Goal: Task Accomplishment & Management: Manage account settings

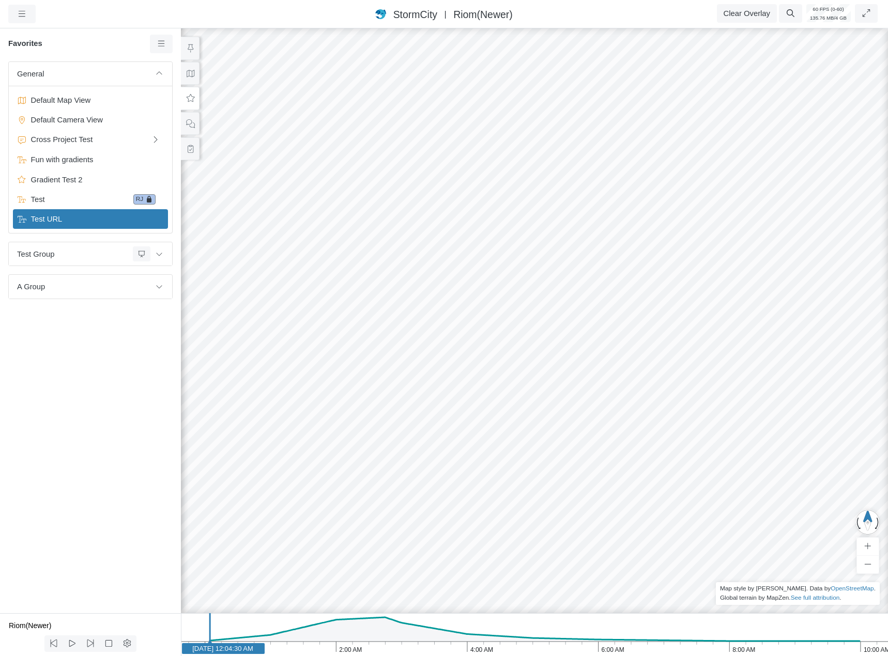
drag, startPoint x: 70, startPoint y: 368, endPoint x: 143, endPoint y: 294, distance: 103.8
click at [74, 366] on div "General Default Map View Default Camera View Cross Project Test Fun with gradie…" at bounding box center [90, 337] width 181 height 552
click at [161, 253] on icon at bounding box center [159, 254] width 8 height 7
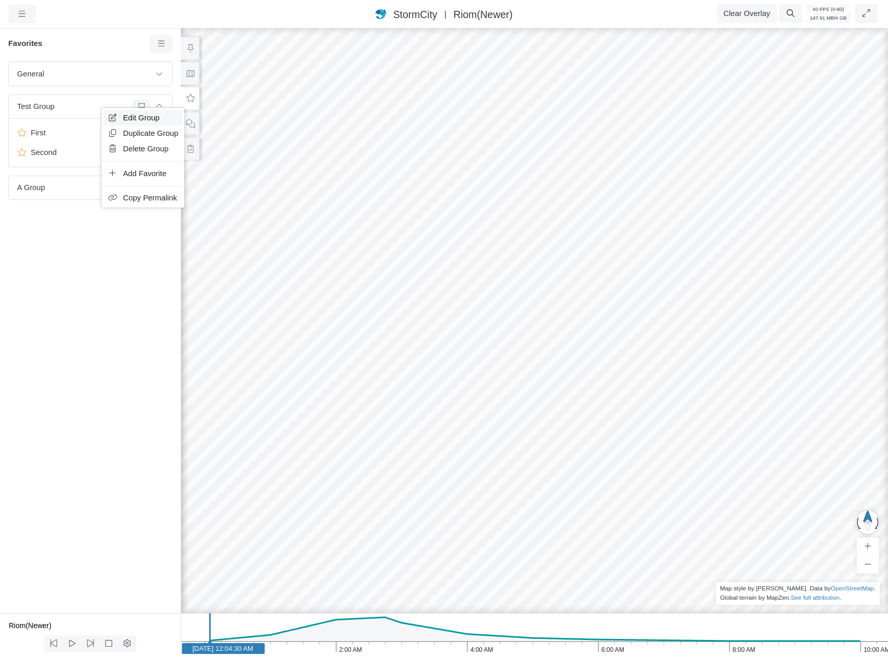
click at [131, 114] on span "Edit Group" at bounding box center [141, 118] width 37 height 8
click at [131, 113] on div "Test Group" at bounding box center [92, 106] width 151 height 15
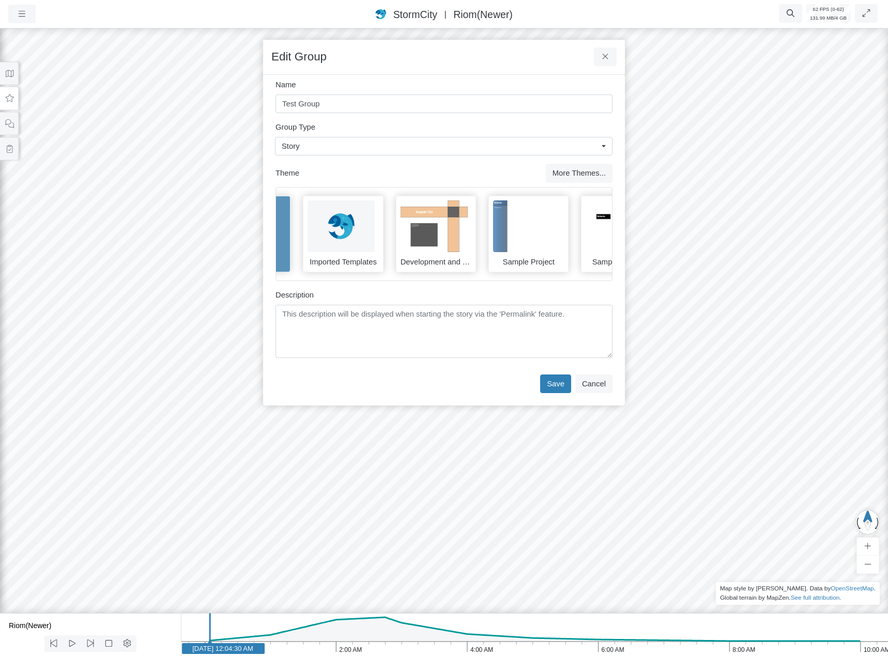
scroll to position [0, 132]
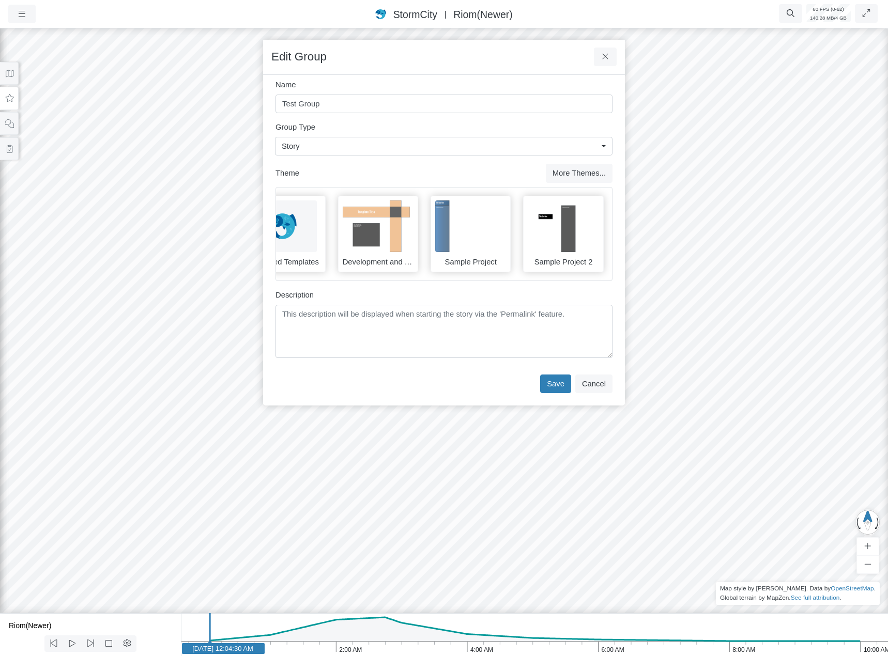
click at [467, 238] on img at bounding box center [468, 226] width 67 height 52
click at [552, 393] on button "Save" at bounding box center [555, 384] width 31 height 19
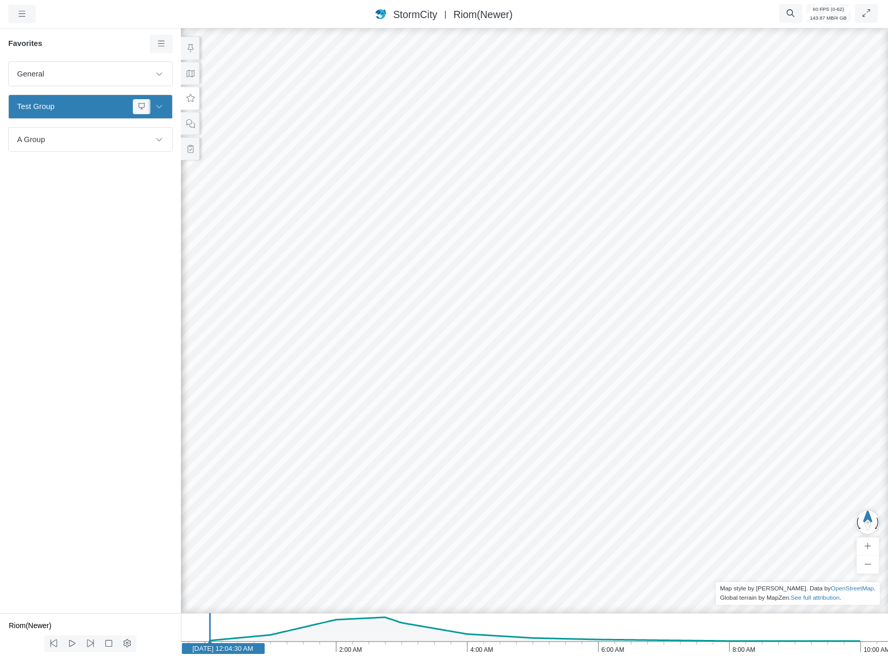
click at [159, 103] on icon at bounding box center [159, 106] width 8 height 7
click at [113, 136] on span "First" at bounding box center [78, 132] width 102 height 11
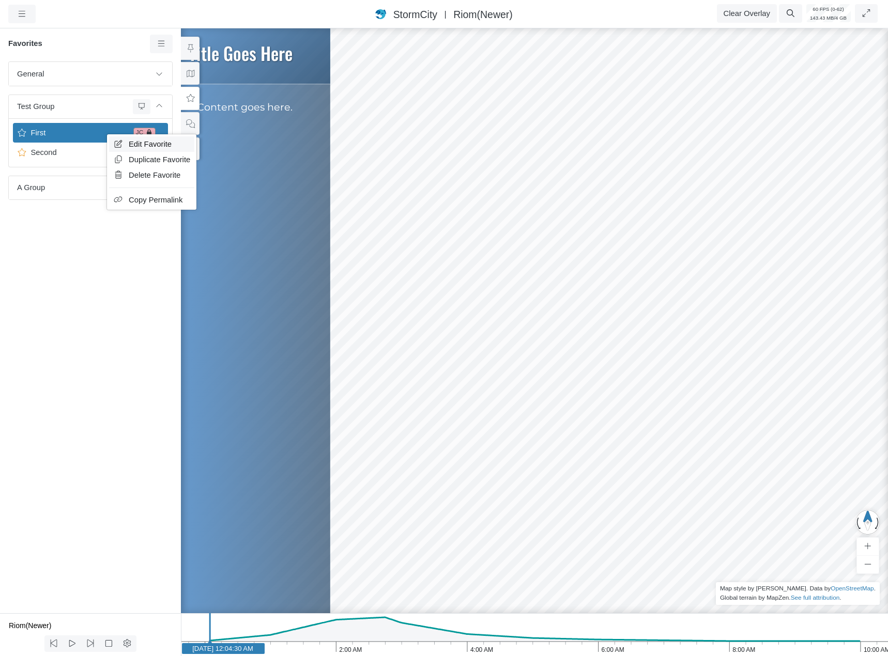
click at [138, 142] on span "Edit Favorite" at bounding box center [150, 144] width 43 height 8
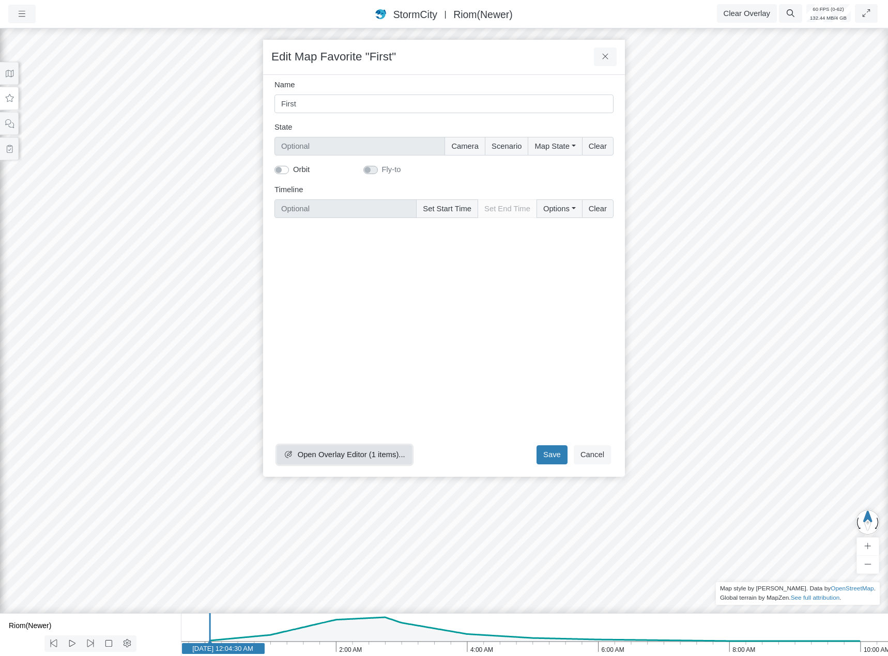
click at [339, 461] on button "Open Overlay Editor (1 items)..." at bounding box center [344, 454] width 135 height 19
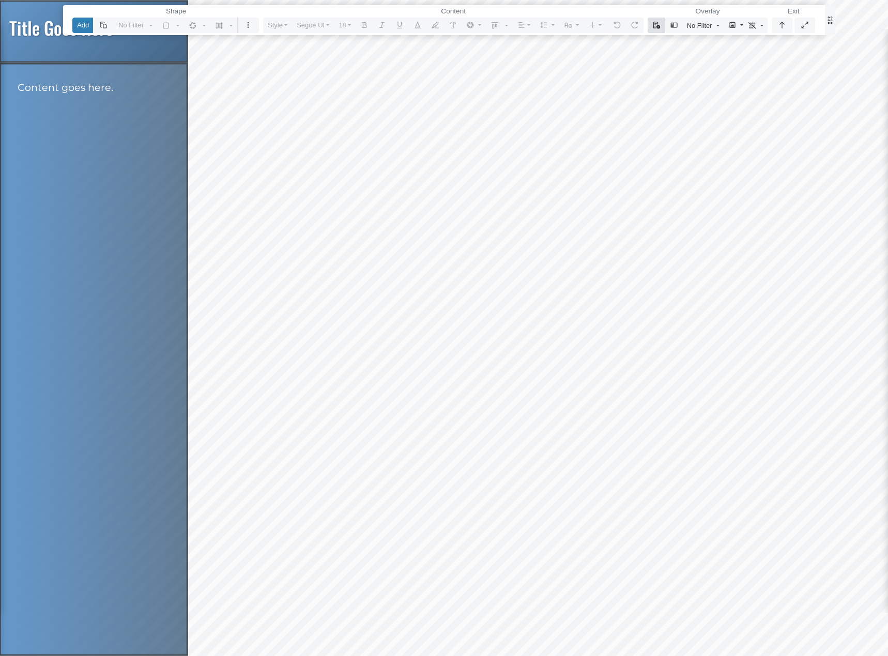
click at [656, 24] on icon "button" at bounding box center [656, 25] width 7 height 7
click at [675, 43] on link "Select Template" at bounding box center [695, 45] width 86 height 15
click at [658, 25] on icon "button" at bounding box center [656, 25] width 8 height 7
click at [679, 49] on link "Select Template" at bounding box center [695, 45] width 86 height 15
click at [659, 25] on icon "button" at bounding box center [656, 25] width 8 height 7
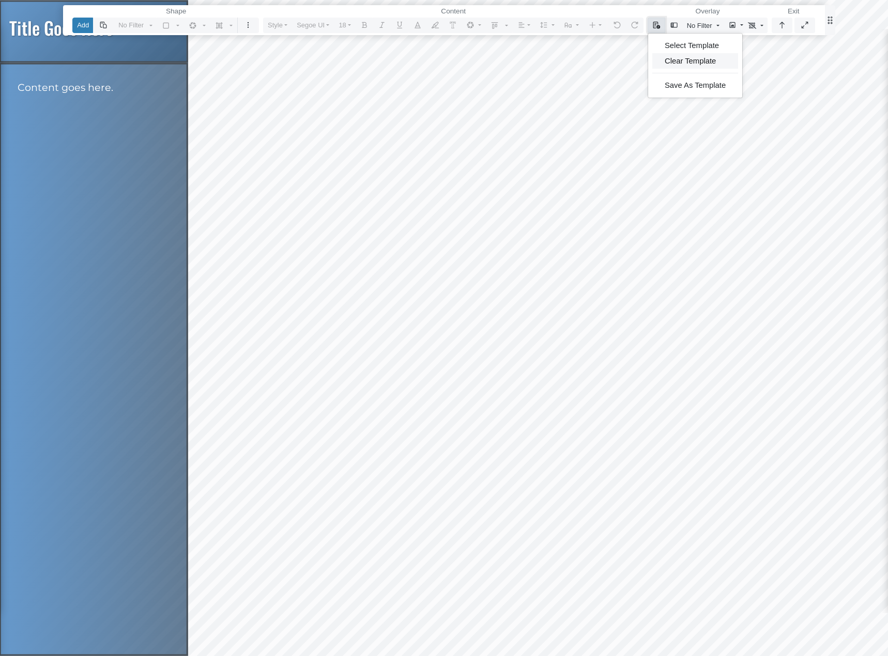
click at [670, 63] on link "Clear Template" at bounding box center [695, 61] width 86 height 15
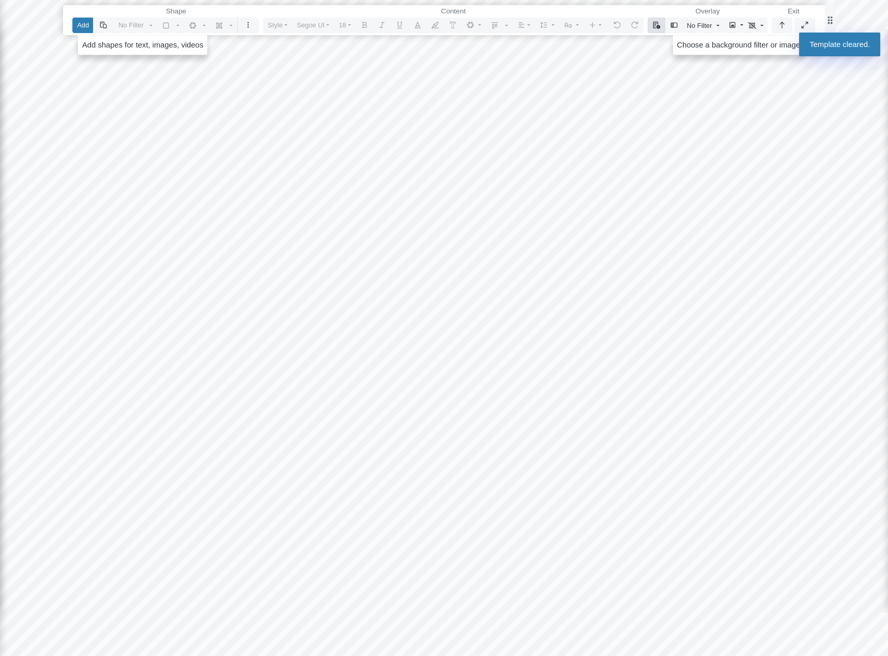
click at [661, 26] on button "button" at bounding box center [656, 25] width 18 height 15
click at [665, 44] on link "Select Template" at bounding box center [695, 45] width 86 height 15
